Goal: Task Accomplishment & Management: Use online tool/utility

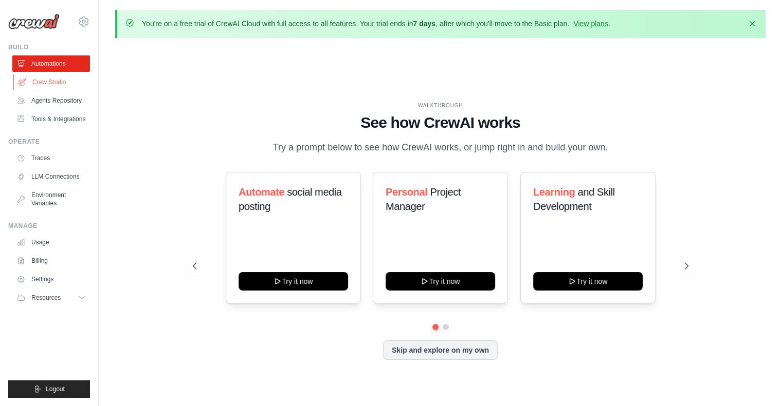
click at [49, 82] on link "Crew Studio" at bounding box center [52, 82] width 78 height 16
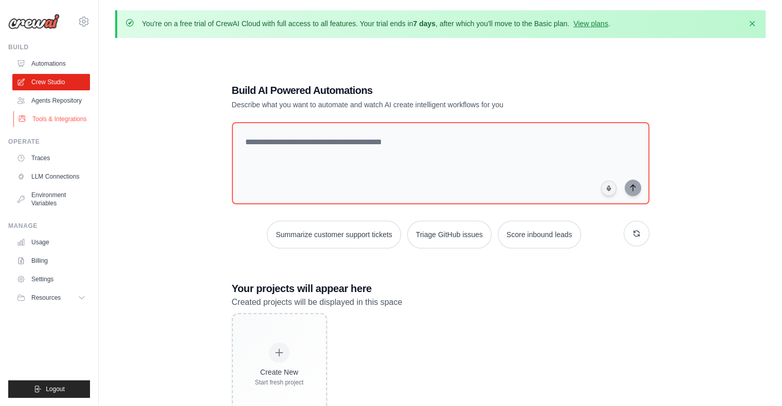
click at [36, 119] on link "Tools & Integrations" at bounding box center [52, 119] width 78 height 16
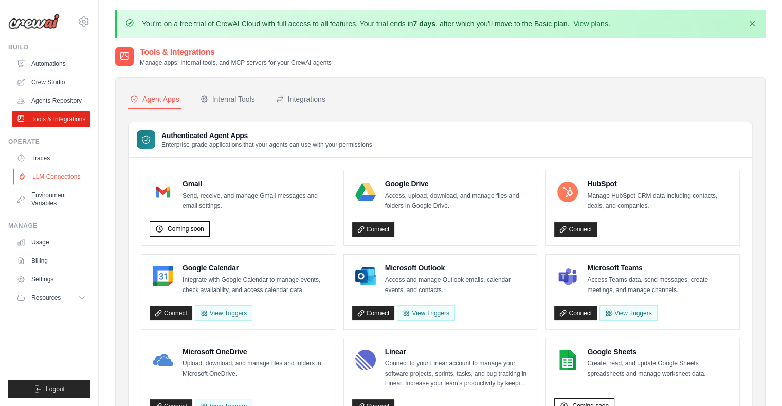
click at [51, 174] on link "LLM Connections" at bounding box center [52, 177] width 78 height 16
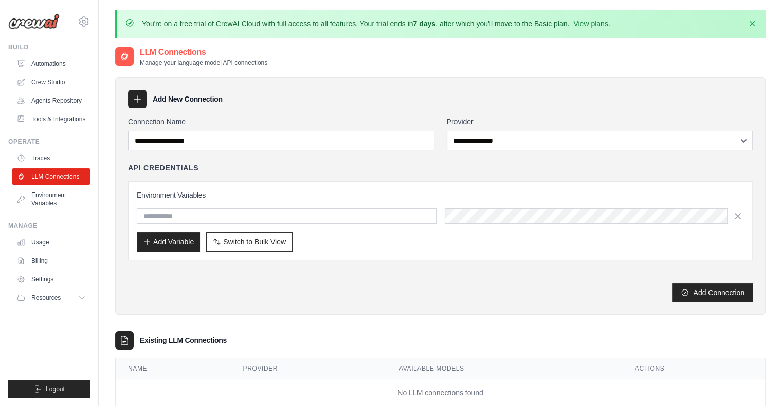
click at [522, 127] on div "**********" at bounding box center [600, 134] width 306 height 34
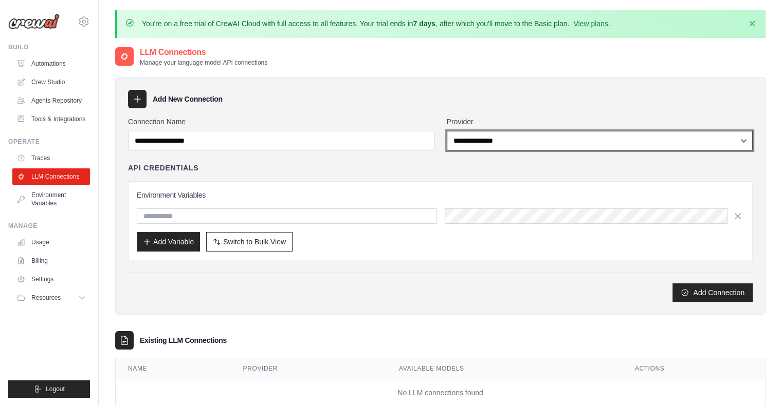
click at [514, 139] on select "**********" at bounding box center [600, 141] width 306 height 20
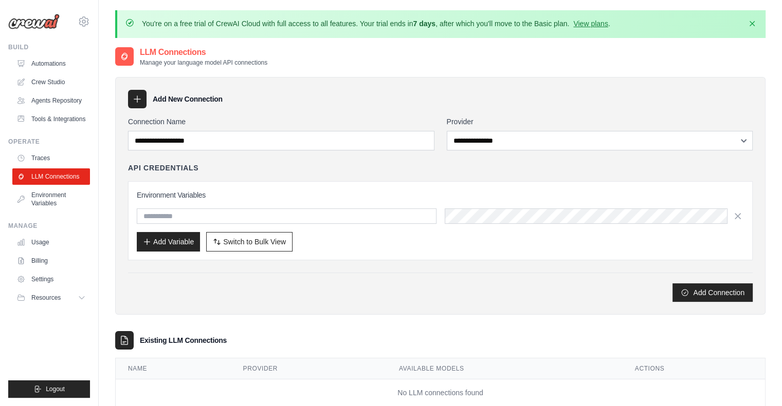
click at [433, 96] on div "Add New Connection" at bounding box center [440, 99] width 624 height 18
click at [47, 66] on link "Automations" at bounding box center [52, 63] width 78 height 16
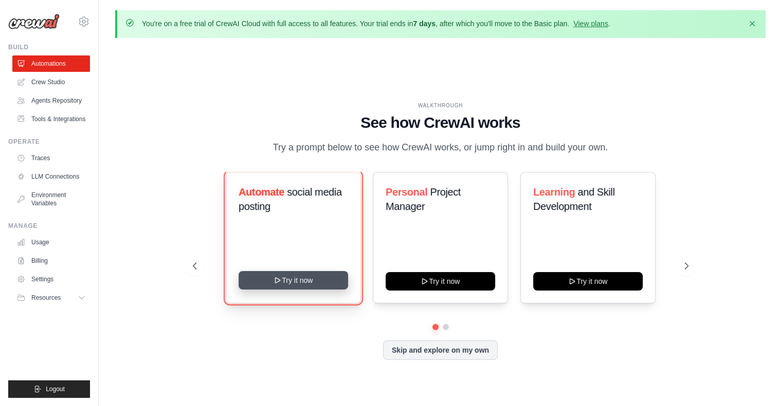
click at [293, 290] on div "Automate social media posting Try it now" at bounding box center [293, 238] width 135 height 132
click at [285, 284] on button "Try it now" at bounding box center [292, 280] width 109 height 18
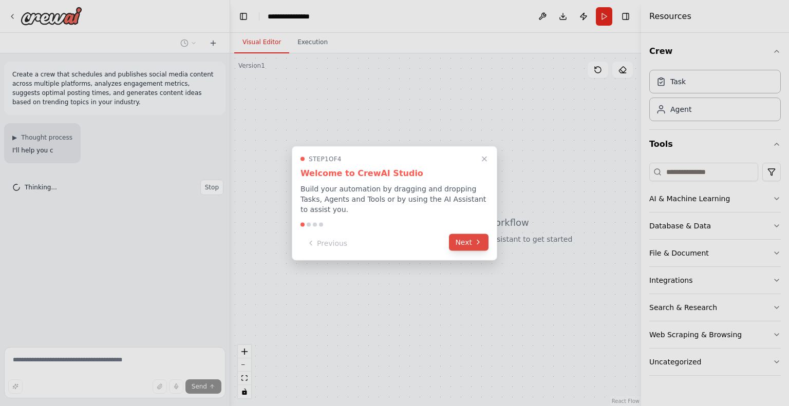
click at [473, 234] on button "Next" at bounding box center [469, 242] width 40 height 17
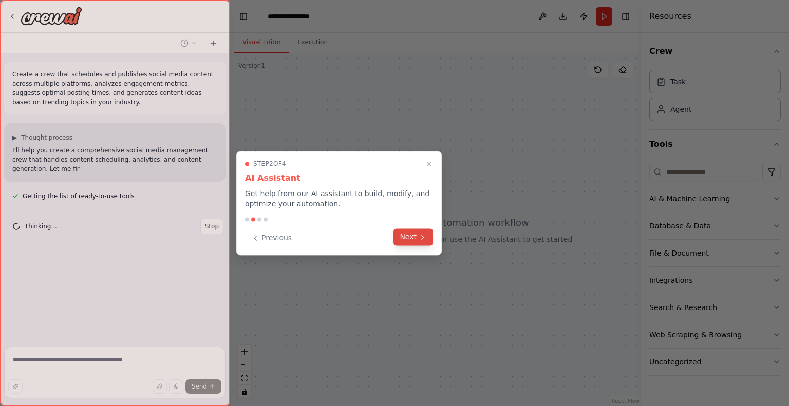
click at [416, 235] on button "Next" at bounding box center [414, 237] width 40 height 17
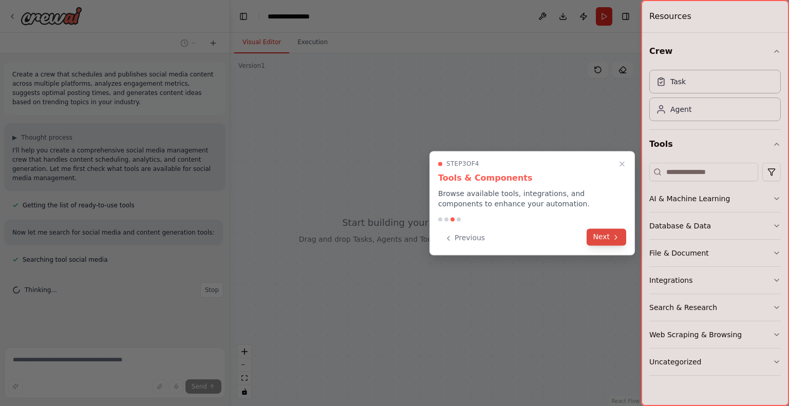
click at [604, 235] on button "Next" at bounding box center [607, 237] width 40 height 17
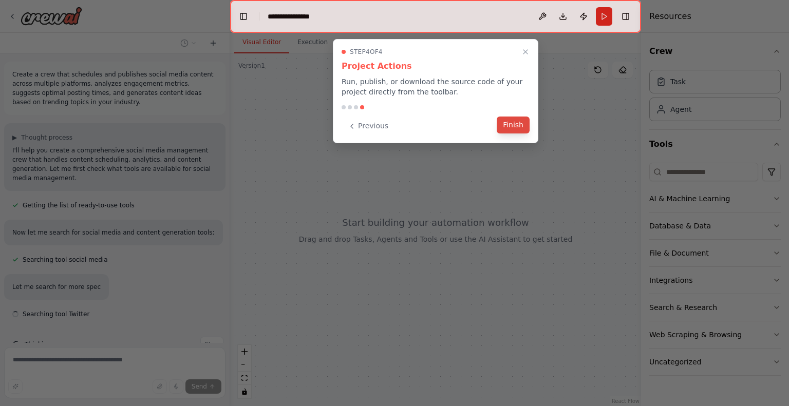
scroll to position [15, 0]
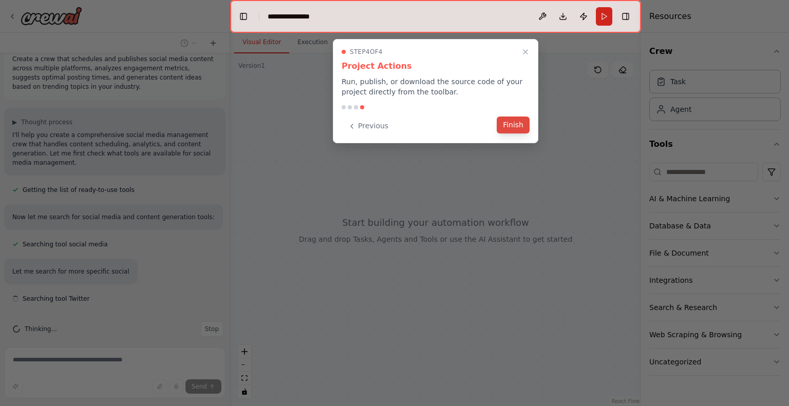
click at [522, 128] on button "Finish" at bounding box center [513, 125] width 33 height 17
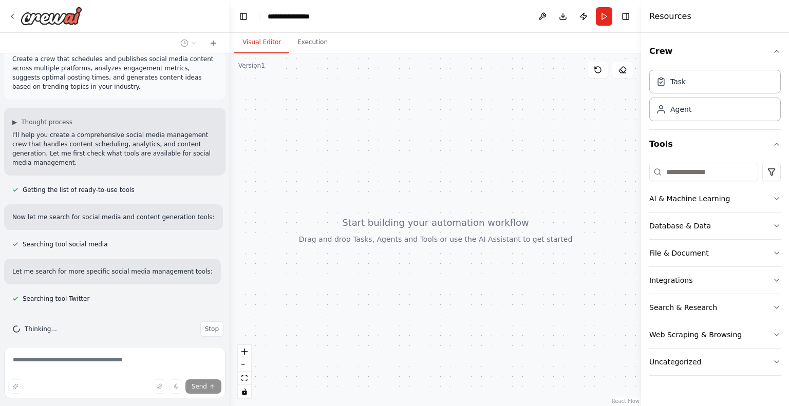
click at [410, 161] on div at bounding box center [435, 229] width 411 height 353
click at [414, 162] on div at bounding box center [435, 229] width 411 height 353
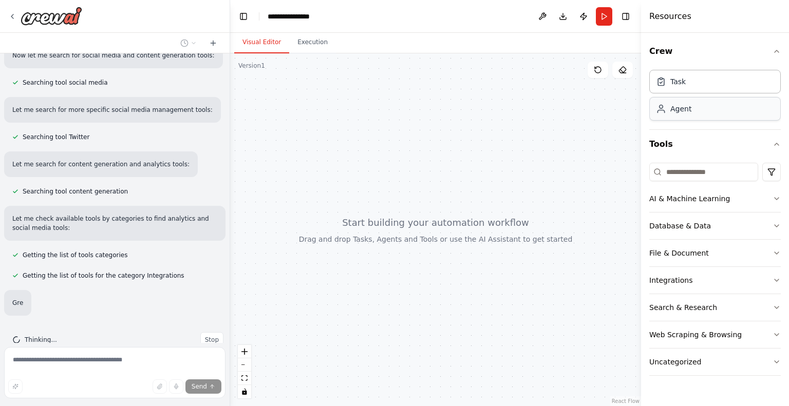
scroll to position [188, 0]
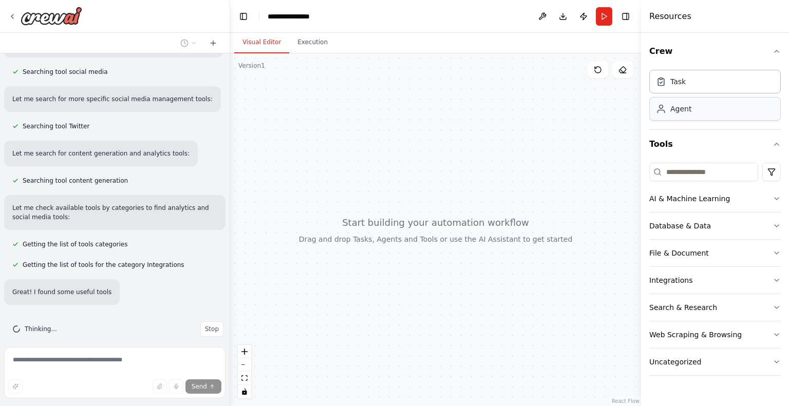
click at [691, 112] on div "Agent" at bounding box center [715, 109] width 132 height 24
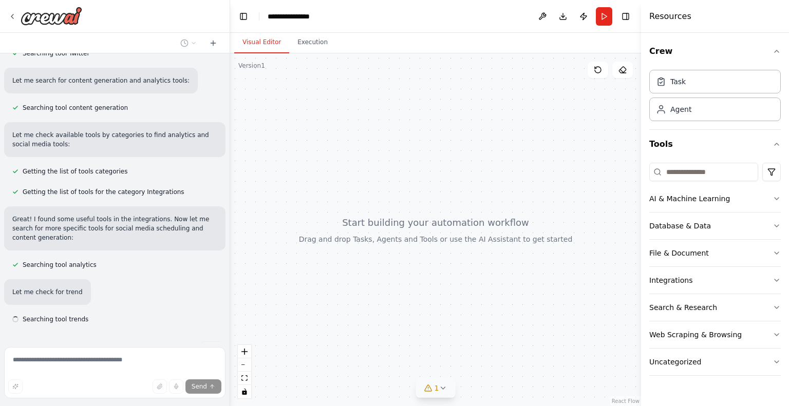
scroll to position [282, 0]
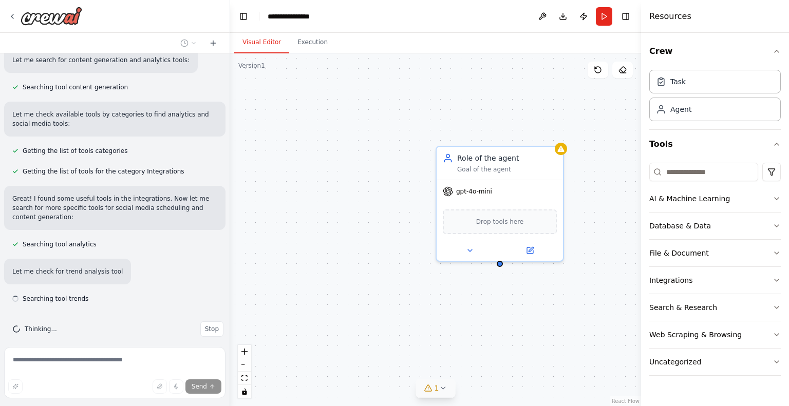
click at [441, 386] on icon at bounding box center [443, 388] width 8 height 8
click at [384, 258] on div "Role of the agent Goal of the agent gpt-4o-mini Drop tools here" at bounding box center [435, 229] width 411 height 353
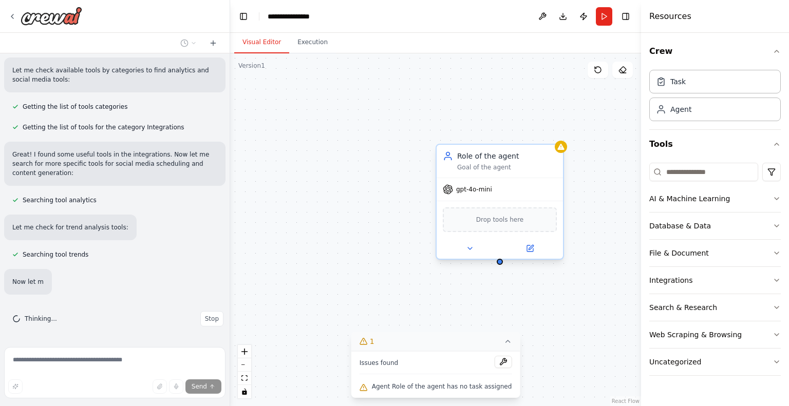
scroll to position [336, 0]
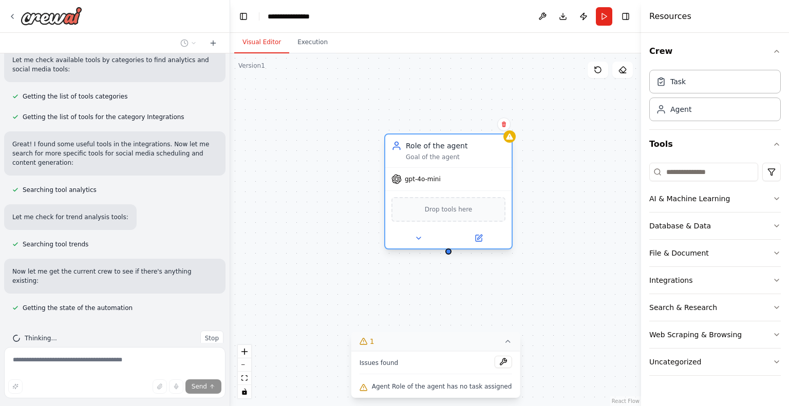
drag, startPoint x: 503, startPoint y: 155, endPoint x: 442, endPoint y: 149, distance: 60.9
click at [442, 149] on div "Role of the agent" at bounding box center [456, 146] width 100 height 10
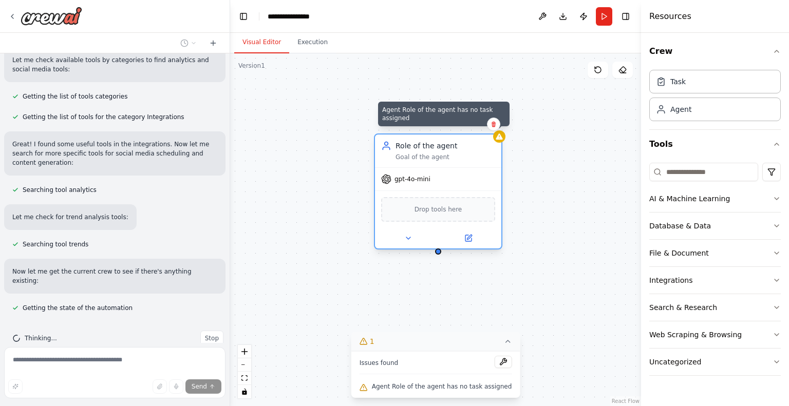
click at [501, 139] on icon at bounding box center [499, 137] width 7 height 6
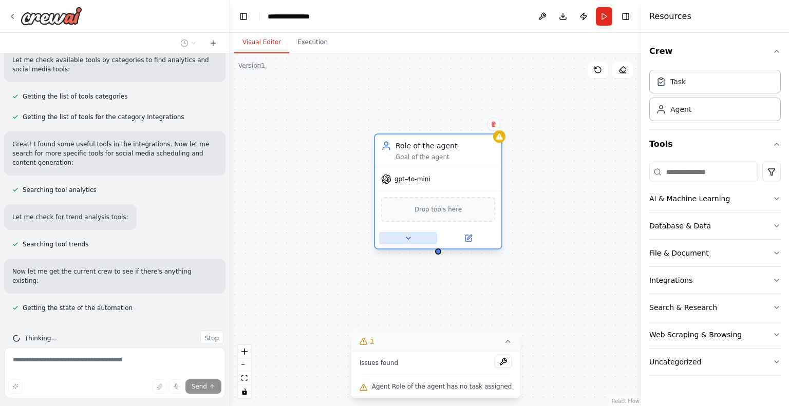
click at [405, 236] on icon at bounding box center [408, 238] width 8 height 8
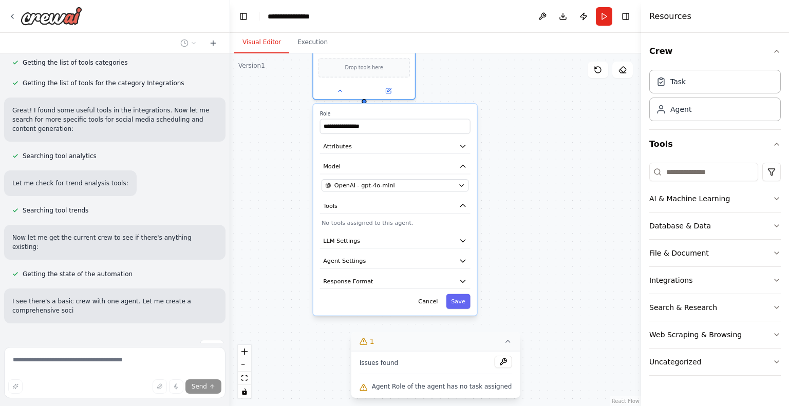
scroll to position [379, 0]
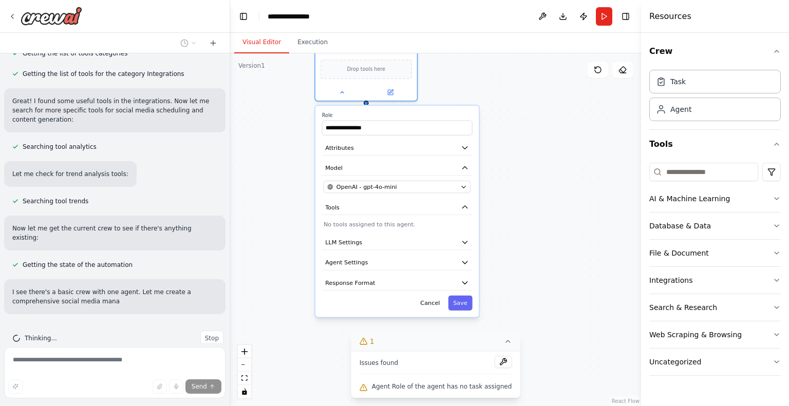
drag, startPoint x: 348, startPoint y: 287, endPoint x: 290, endPoint y: 137, distance: 161.1
click at [290, 137] on div "**********" at bounding box center [435, 229] width 411 height 353
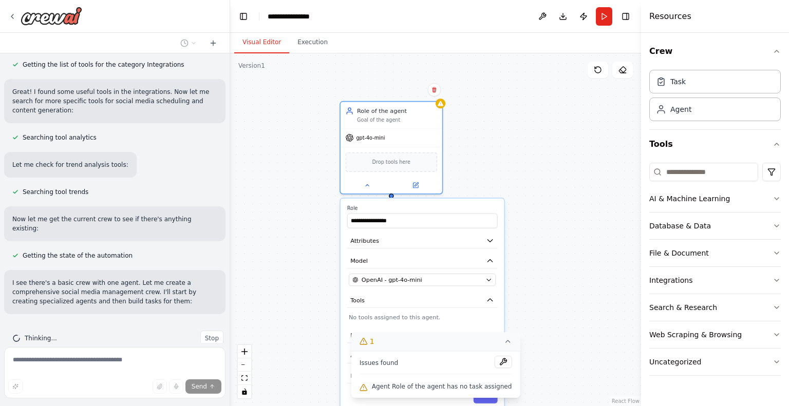
drag, startPoint x: 290, startPoint y: 137, endPoint x: 314, endPoint y: 236, distance: 101.7
click at [314, 236] on div "**********" at bounding box center [435, 229] width 411 height 353
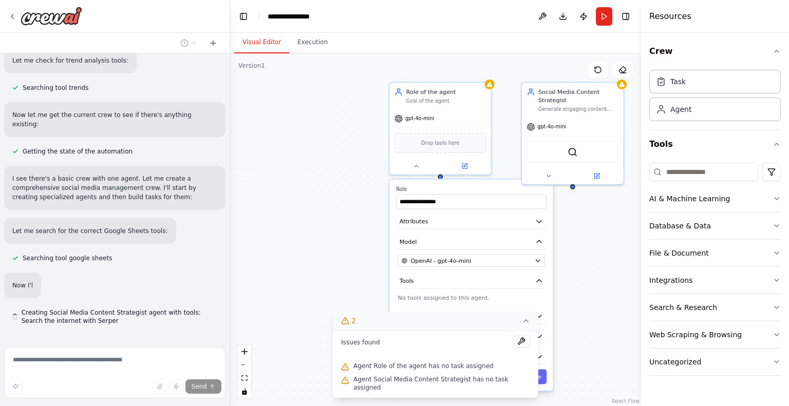
scroll to position [506, 0]
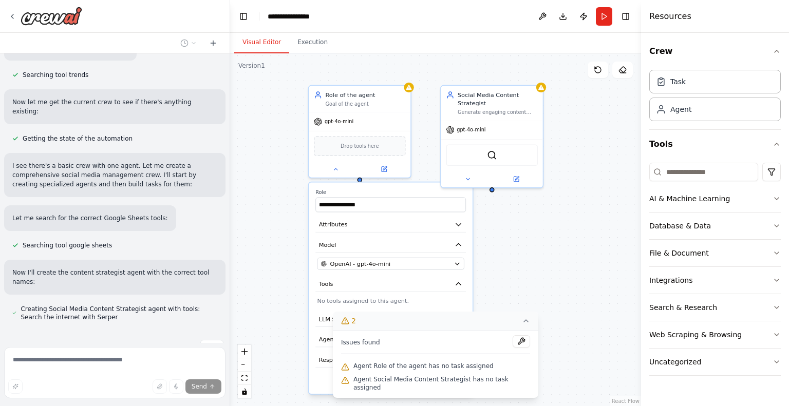
drag, startPoint x: 351, startPoint y: 178, endPoint x: 269, endPoint y: 181, distance: 82.3
click at [269, 181] on div "**********" at bounding box center [435, 229] width 411 height 353
drag, startPoint x: 360, startPoint y: 96, endPoint x: 346, endPoint y: 115, distance: 23.5
click at [346, 115] on div "gpt-4o-mini" at bounding box center [358, 120] width 102 height 18
click at [405, 76] on button at bounding box center [401, 73] width 13 height 13
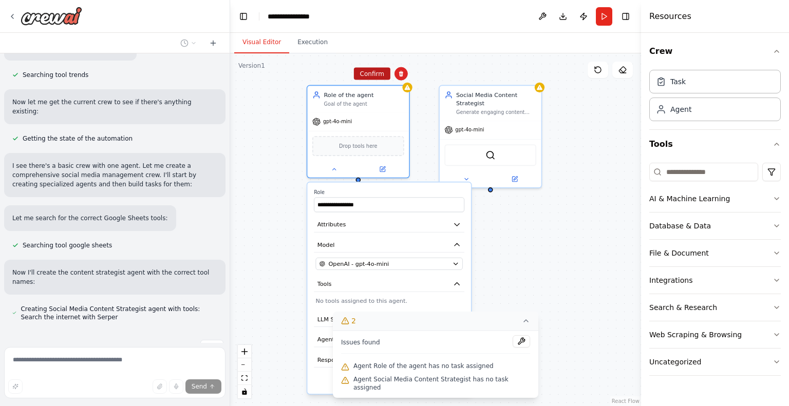
click at [370, 73] on button "Confirm" at bounding box center [372, 74] width 36 height 12
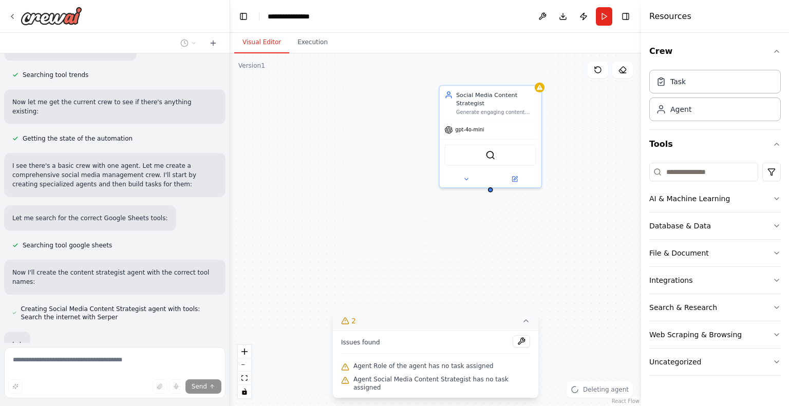
scroll to position [568, 0]
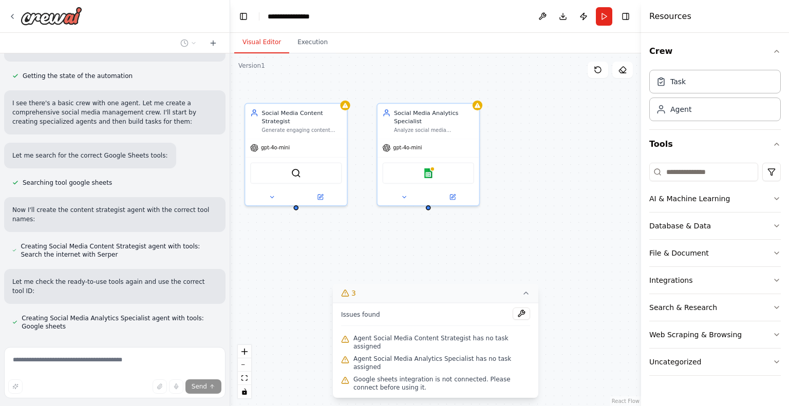
drag, startPoint x: 588, startPoint y: 211, endPoint x: 525, endPoint y: 229, distance: 65.2
click at [525, 229] on div "Social Media Content Strategist Generate engaging content ideas for {industry} …" at bounding box center [435, 229] width 411 height 353
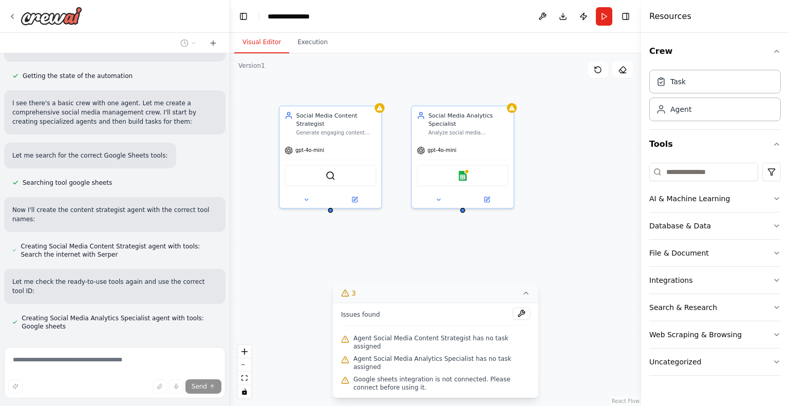
drag, startPoint x: 525, startPoint y: 229, endPoint x: 563, endPoint y: 232, distance: 37.6
click at [563, 232] on div "Social Media Content Strategist Generate engaging content ideas for {industry} …" at bounding box center [435, 229] width 411 height 353
click at [518, 303] on button "3" at bounding box center [436, 293] width 206 height 19
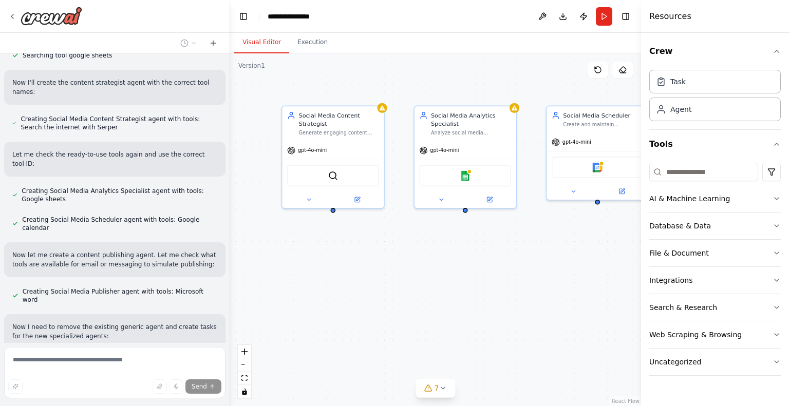
scroll to position [750, 0]
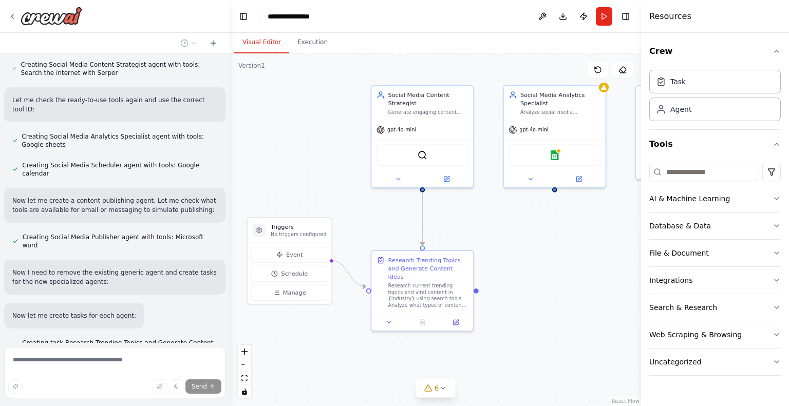
drag, startPoint x: 254, startPoint y: 192, endPoint x: 344, endPoint y: 171, distance: 92.4
click at [344, 171] on div ".deletable-edge-delete-btn { width: 20px; height: 20px; border: 0px solid #ffff…" at bounding box center [435, 229] width 411 height 353
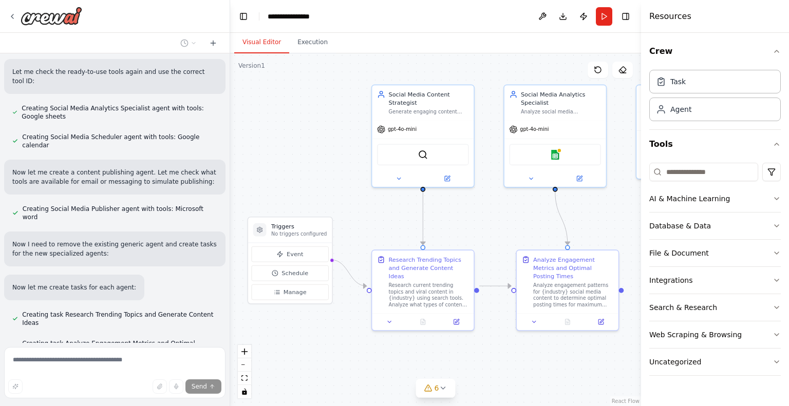
scroll to position [779, 0]
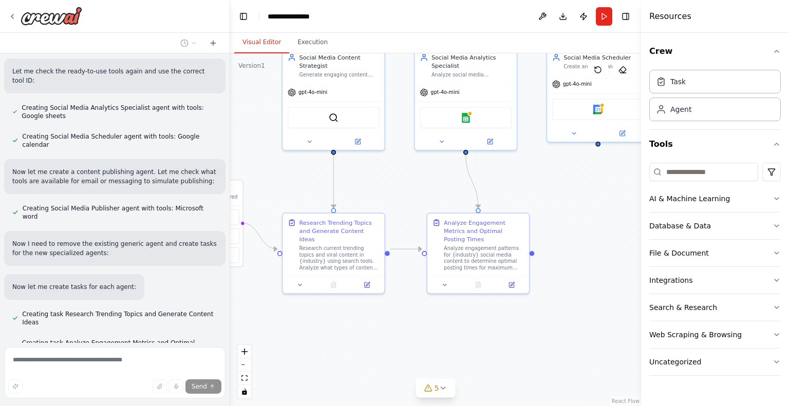
drag, startPoint x: 378, startPoint y: 213, endPoint x: 284, endPoint y: 173, distance: 102.5
click at [284, 173] on div ".deletable-edge-delete-btn { width: 20px; height: 20px; border: 0px solid #ffff…" at bounding box center [435, 229] width 411 height 353
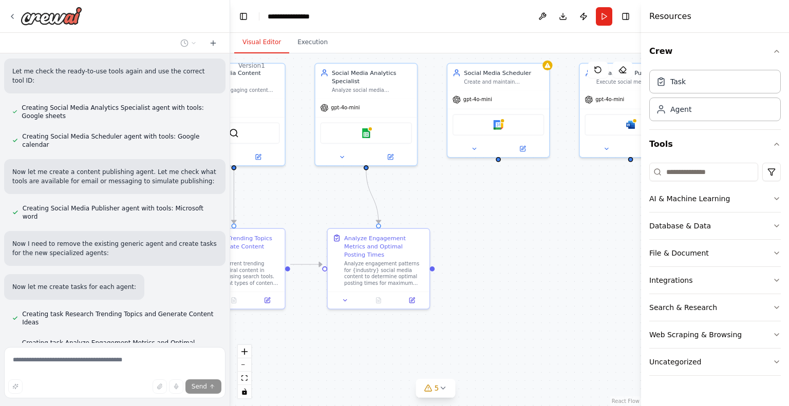
drag, startPoint x: 465, startPoint y: 189, endPoint x: 362, endPoint y: 208, distance: 104.6
click at [362, 208] on div ".deletable-edge-delete-btn { width: 20px; height: 20px; border: 0px solid #ffff…" at bounding box center [435, 229] width 411 height 353
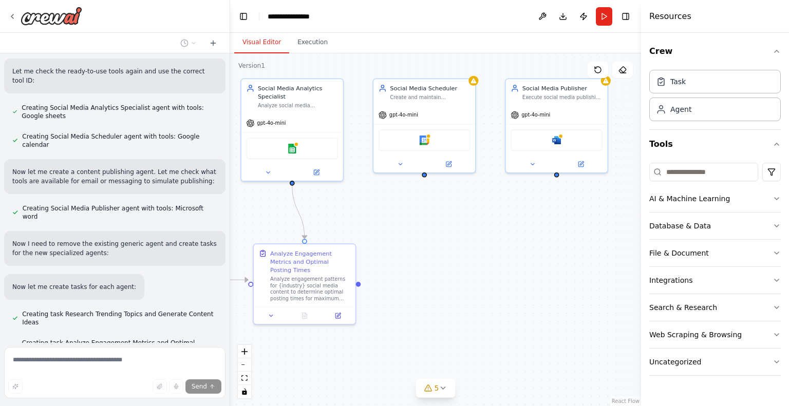
drag, startPoint x: 431, startPoint y: 199, endPoint x: 362, endPoint y: 213, distance: 70.2
click at [362, 213] on div ".deletable-edge-delete-btn { width: 20px; height: 20px; border: 0px solid #ffff…" at bounding box center [435, 229] width 411 height 353
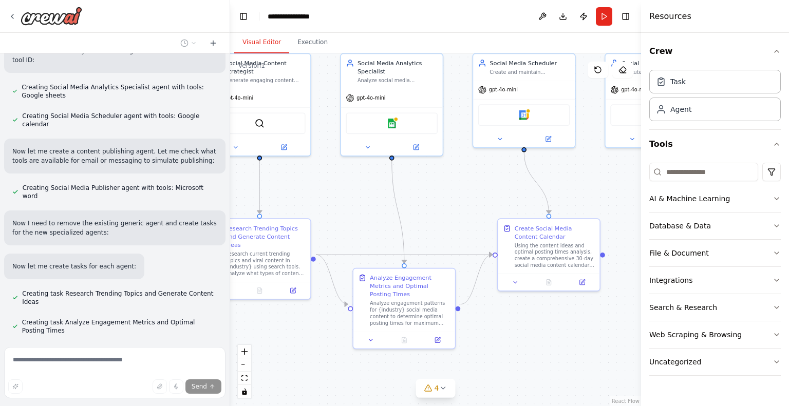
drag, startPoint x: 335, startPoint y: 219, endPoint x: 402, endPoint y: 195, distance: 71.5
click at [402, 195] on div ".deletable-edge-delete-btn { width: 20px; height: 20px; border: 0px solid #ffff…" at bounding box center [435, 229] width 411 height 353
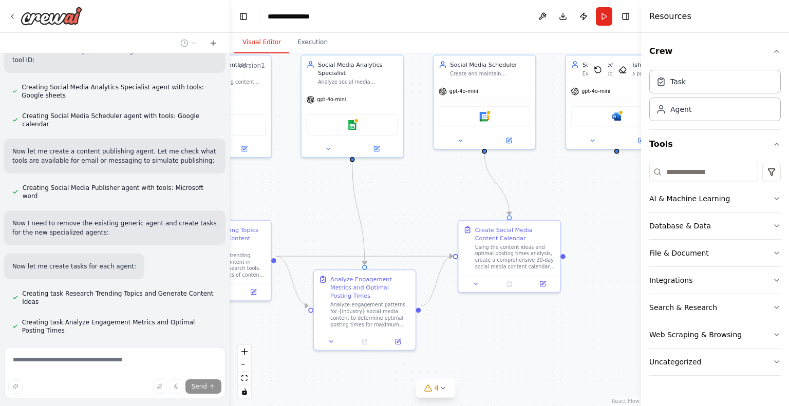
drag, startPoint x: 410, startPoint y: 195, endPoint x: 343, endPoint y: 201, distance: 66.5
click at [343, 201] on div ".deletable-edge-delete-btn { width: 20px; height: 20px; border: 0px solid #ffff…" at bounding box center [435, 229] width 411 height 353
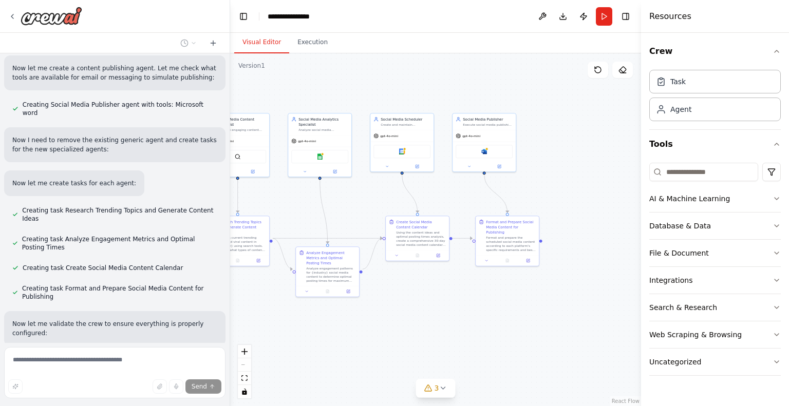
scroll to position [892, 0]
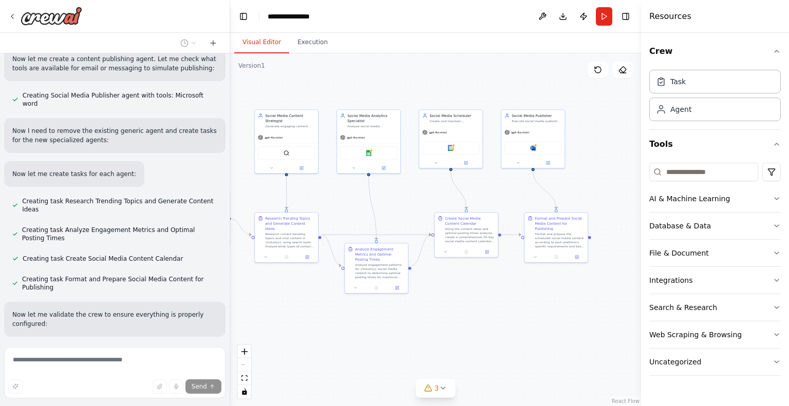
drag, startPoint x: 366, startPoint y: 200, endPoint x: 415, endPoint y: 196, distance: 49.0
click at [415, 196] on div ".deletable-edge-delete-btn { width: 20px; height: 20px; border: 0px solid #ffff…" at bounding box center [435, 229] width 411 height 353
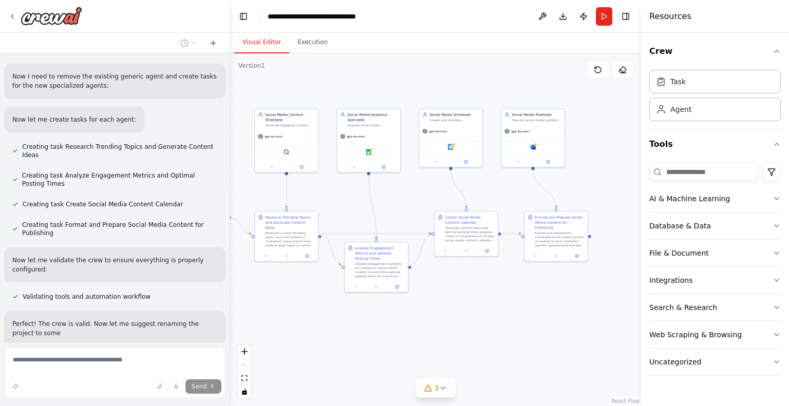
scroll to position [956, 0]
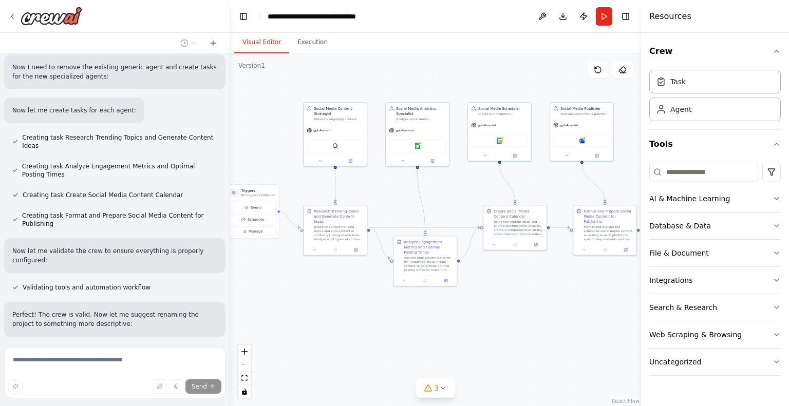
drag, startPoint x: 399, startPoint y: 187, endPoint x: 447, endPoint y: 180, distance: 48.2
click at [447, 180] on div ".deletable-edge-delete-btn { width: 20px; height: 20px; border: 0px solid #ffff…" at bounding box center [435, 229] width 411 height 353
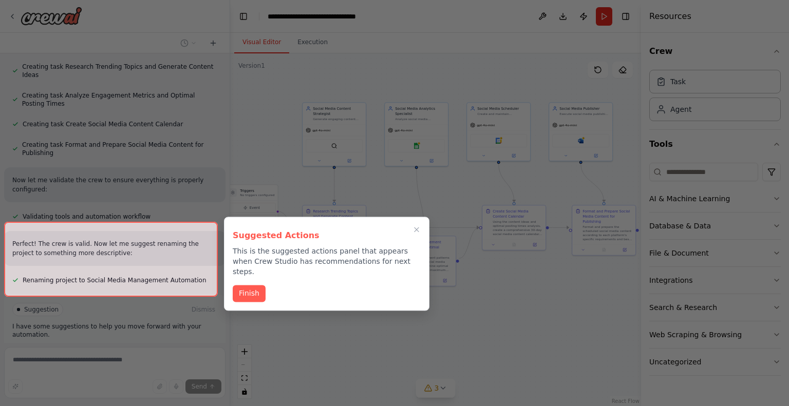
scroll to position [1038, 0]
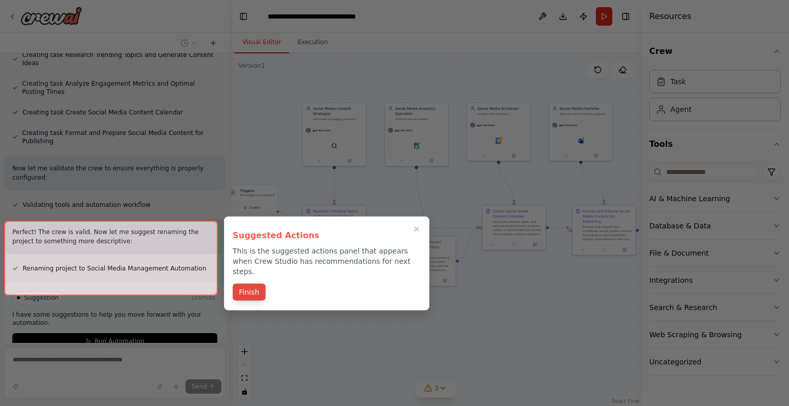
click at [251, 284] on button "Finish" at bounding box center [249, 292] width 33 height 17
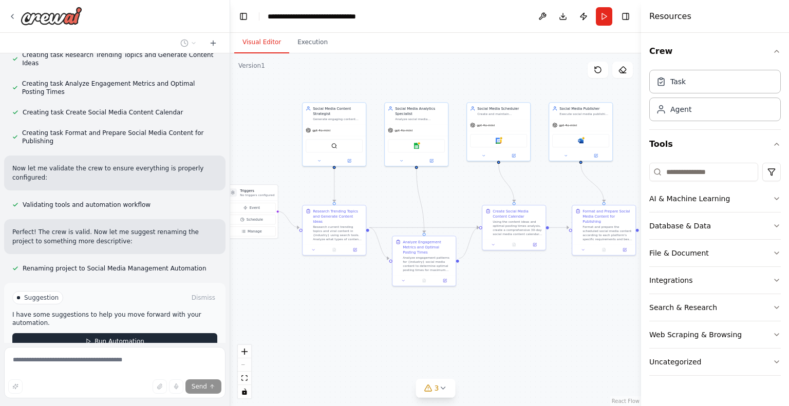
click at [97, 338] on span "Run Automation" at bounding box center [120, 342] width 50 height 8
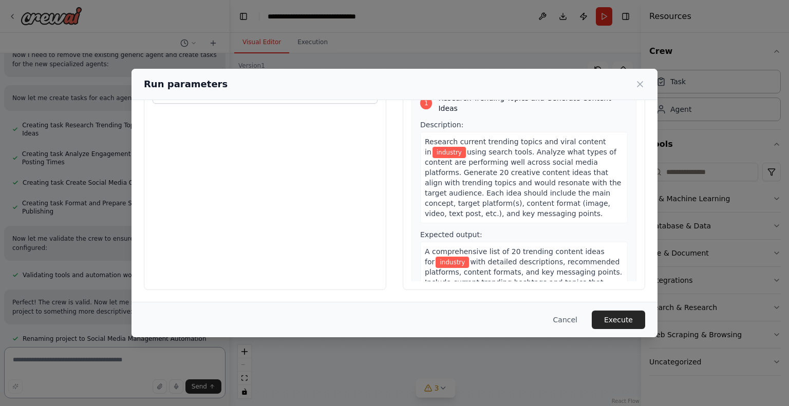
scroll to position [0, 0]
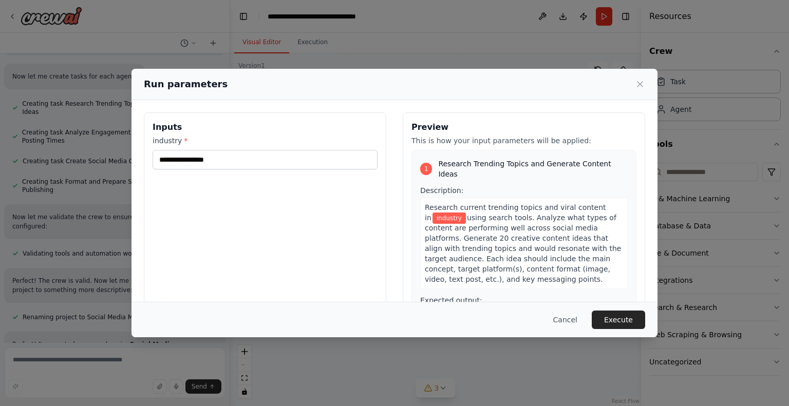
click at [219, 170] on div "Inputs industry *" at bounding box center [265, 235] width 243 height 244
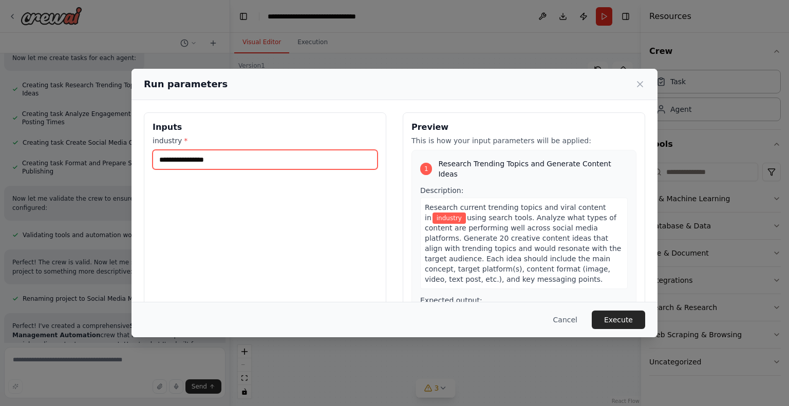
click at [210, 160] on input "industry *" at bounding box center [265, 160] width 225 height 20
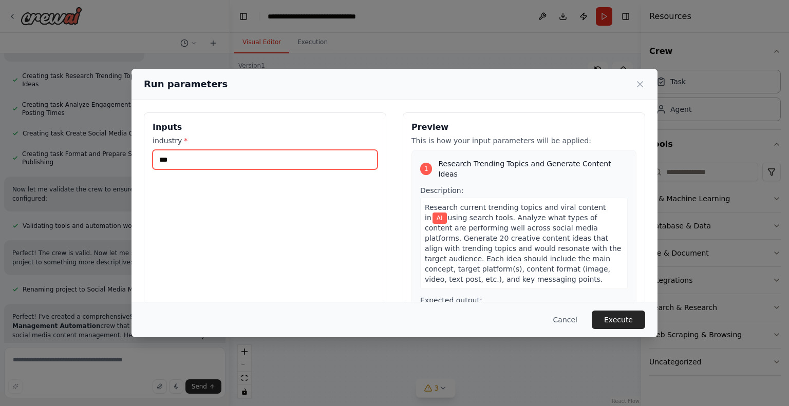
scroll to position [1027, 0]
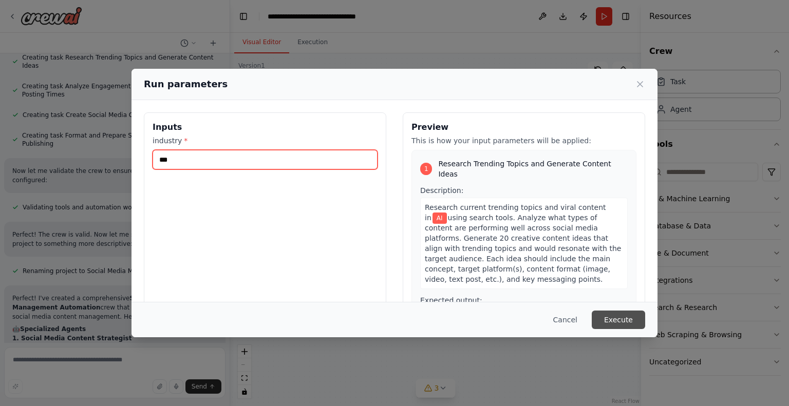
type input "**"
click at [615, 311] on button "Execute" at bounding box center [618, 320] width 53 height 18
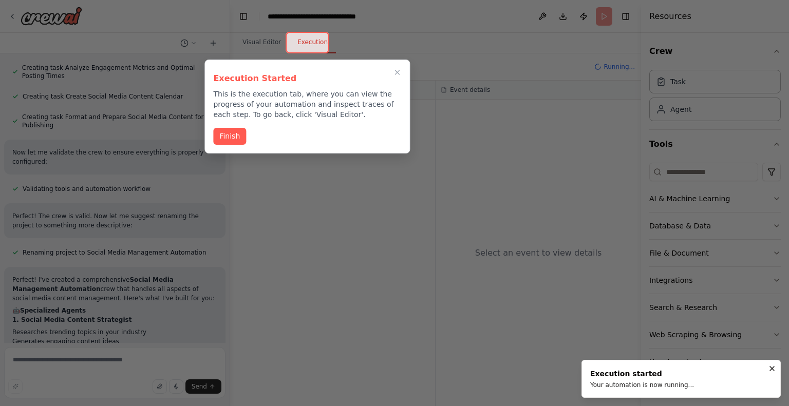
scroll to position [1064, 0]
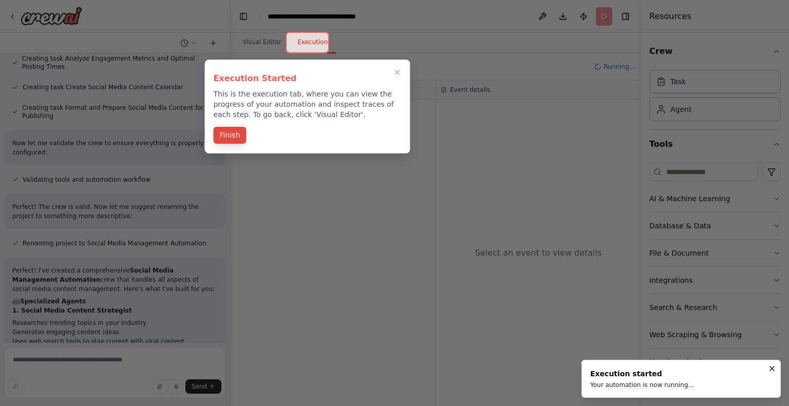
click at [226, 137] on button "Finish" at bounding box center [229, 135] width 33 height 17
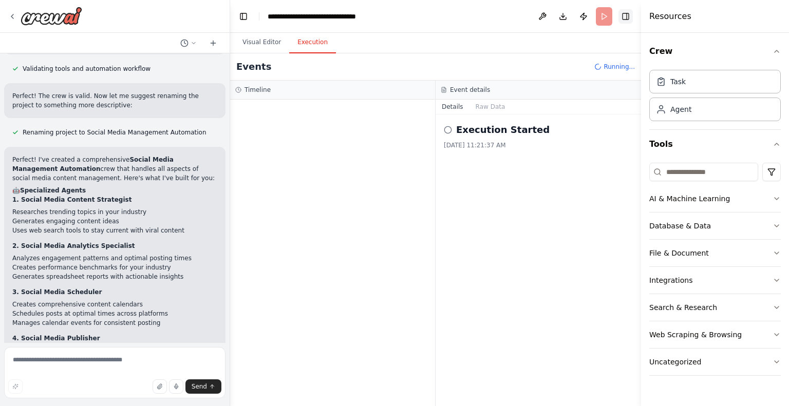
scroll to position [1184, 0]
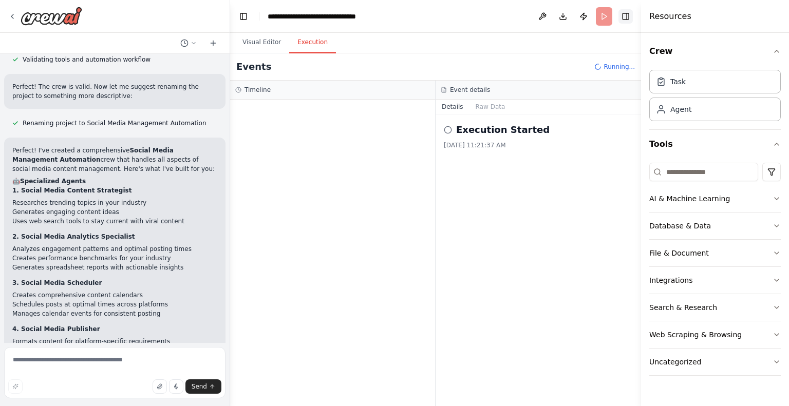
click at [627, 13] on button "Toggle Right Sidebar" at bounding box center [626, 16] width 14 height 14
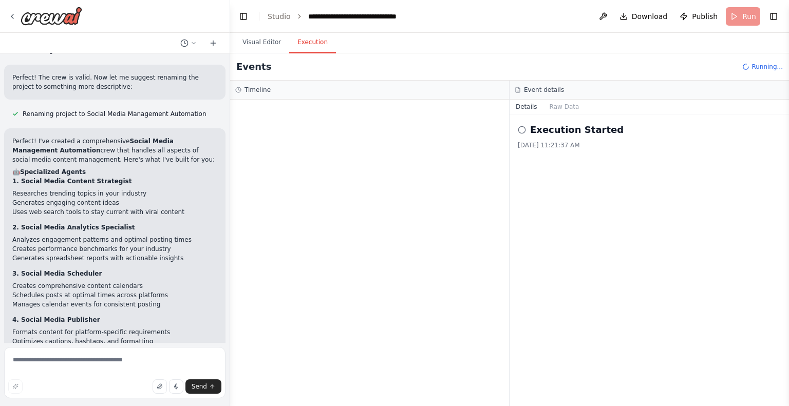
scroll to position [1202, 0]
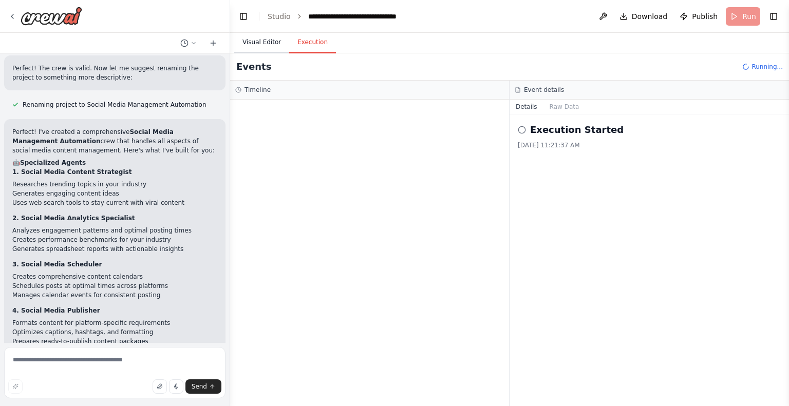
click at [263, 43] on button "Visual Editor" at bounding box center [261, 43] width 55 height 22
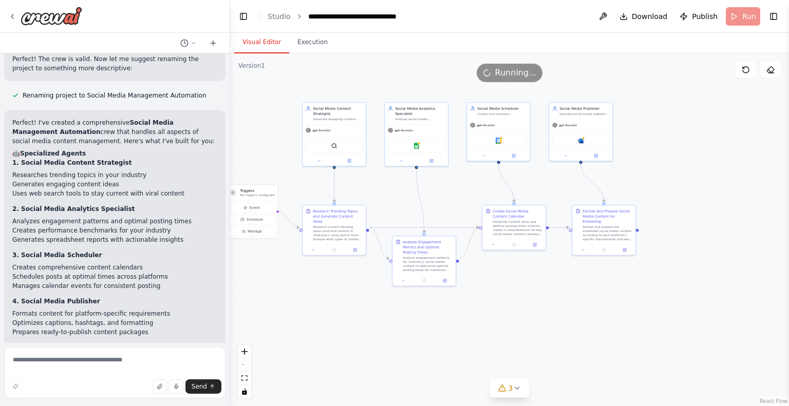
scroll to position [1221, 0]
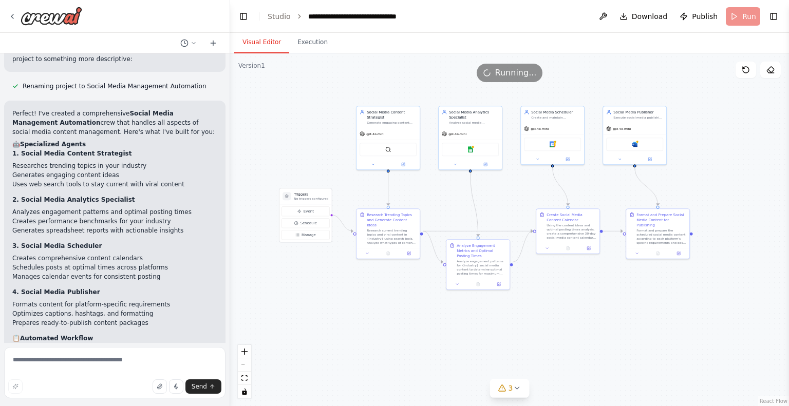
drag, startPoint x: 251, startPoint y: 123, endPoint x: 303, endPoint y: 127, distance: 52.6
click at [303, 127] on div ".deletable-edge-delete-btn { width: 20px; height: 20px; border: 0px solid #ffff…" at bounding box center [509, 229] width 559 height 353
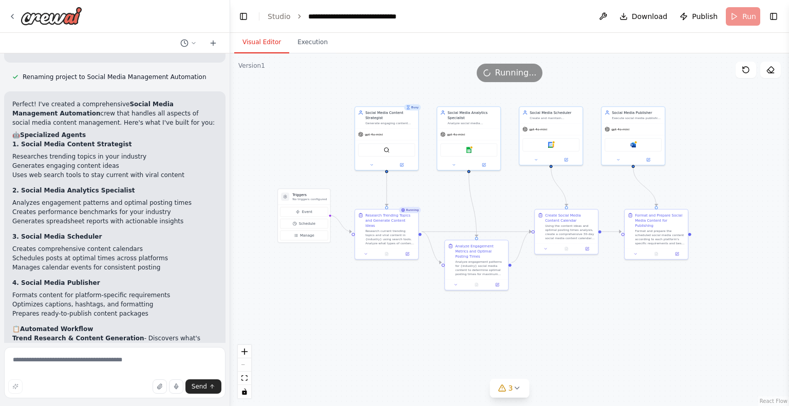
scroll to position [1239, 0]
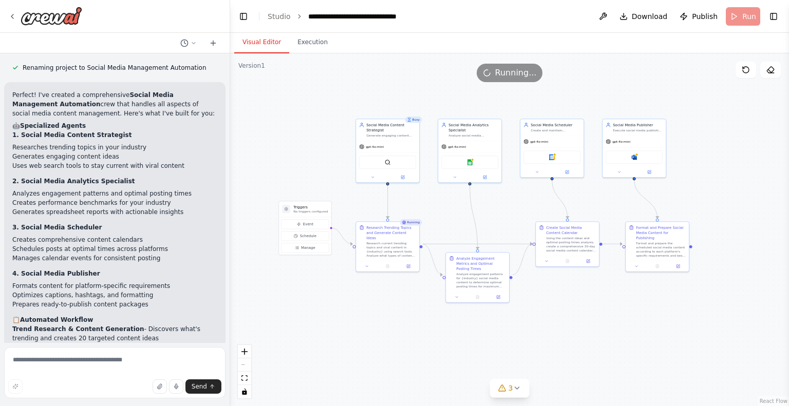
drag, startPoint x: 305, startPoint y: 113, endPoint x: 304, endPoint y: 122, distance: 9.8
click at [304, 122] on div ".deletable-edge-delete-btn { width: 20px; height: 20px; border: 0px solid #ffff…" at bounding box center [509, 229] width 559 height 353
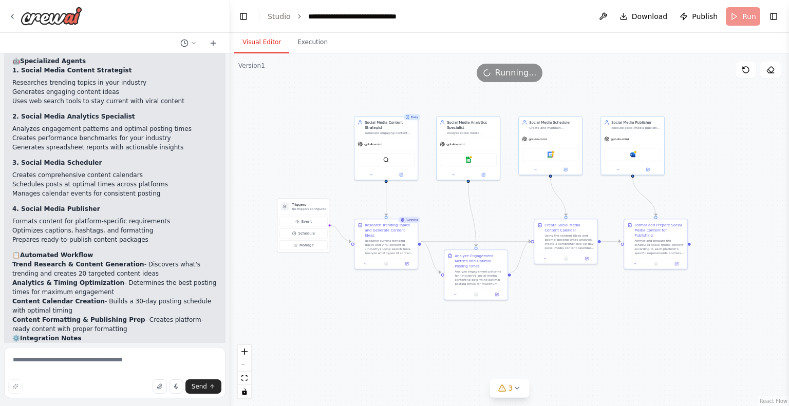
scroll to position [0, 0]
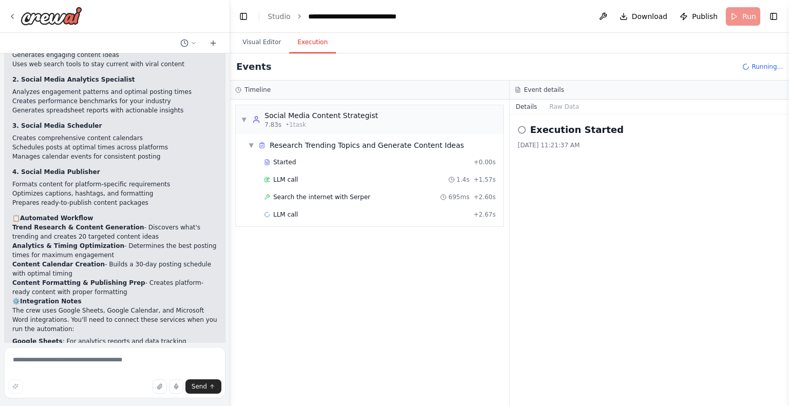
click at [303, 45] on button "Execution" at bounding box center [312, 43] width 47 height 22
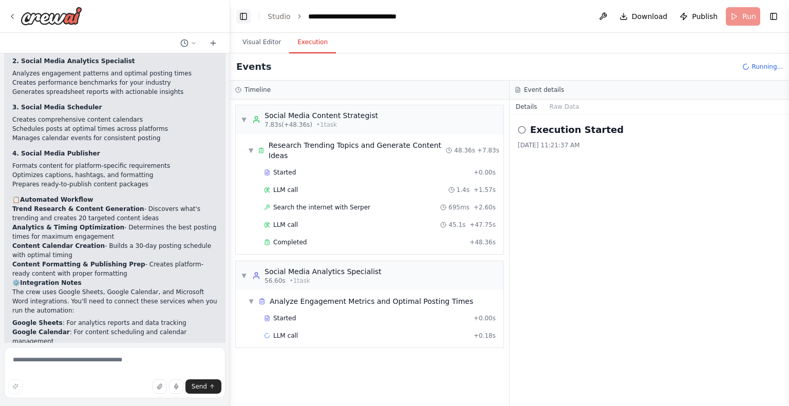
click at [242, 16] on button "Toggle Left Sidebar" at bounding box center [243, 16] width 14 height 14
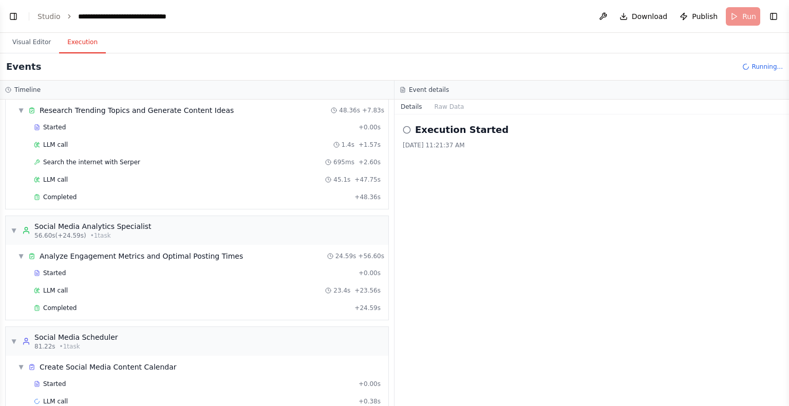
scroll to position [51, 0]
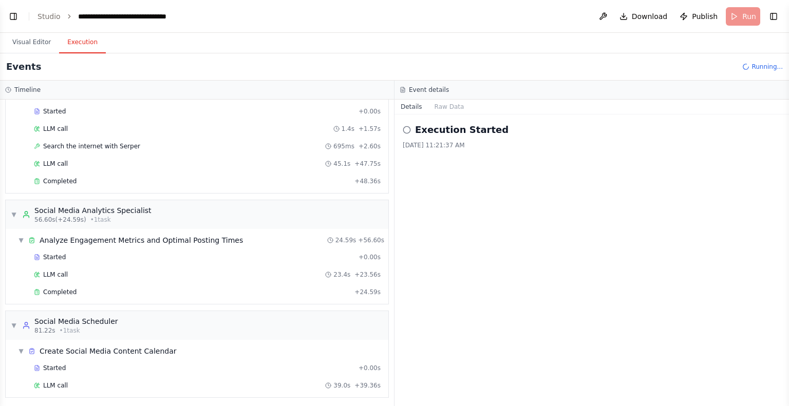
click at [246, 52] on div "Visual Editor Execution" at bounding box center [394, 43] width 789 height 21
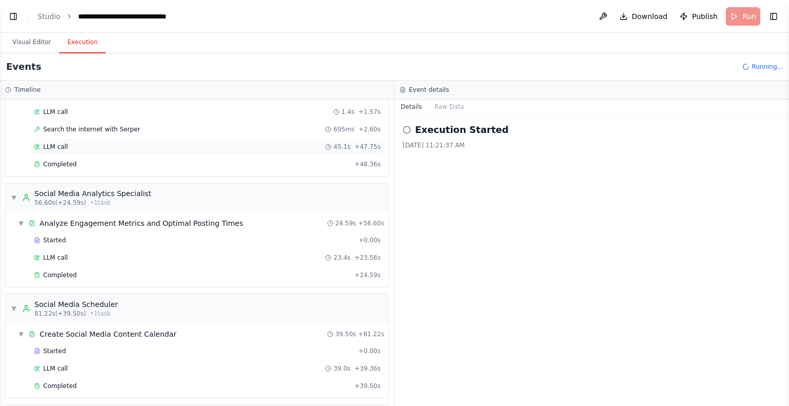
scroll to position [161, 0]
